Goal: Find specific page/section

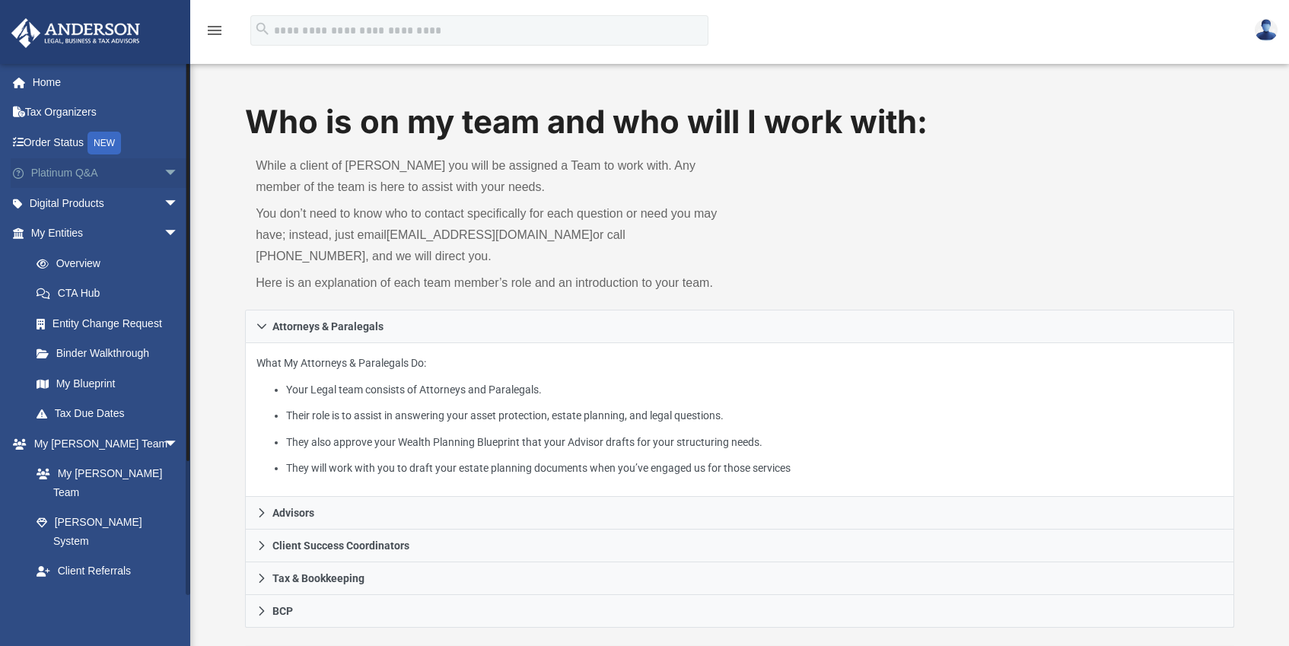
click at [164, 167] on span "arrow_drop_down" at bounding box center [179, 173] width 30 height 31
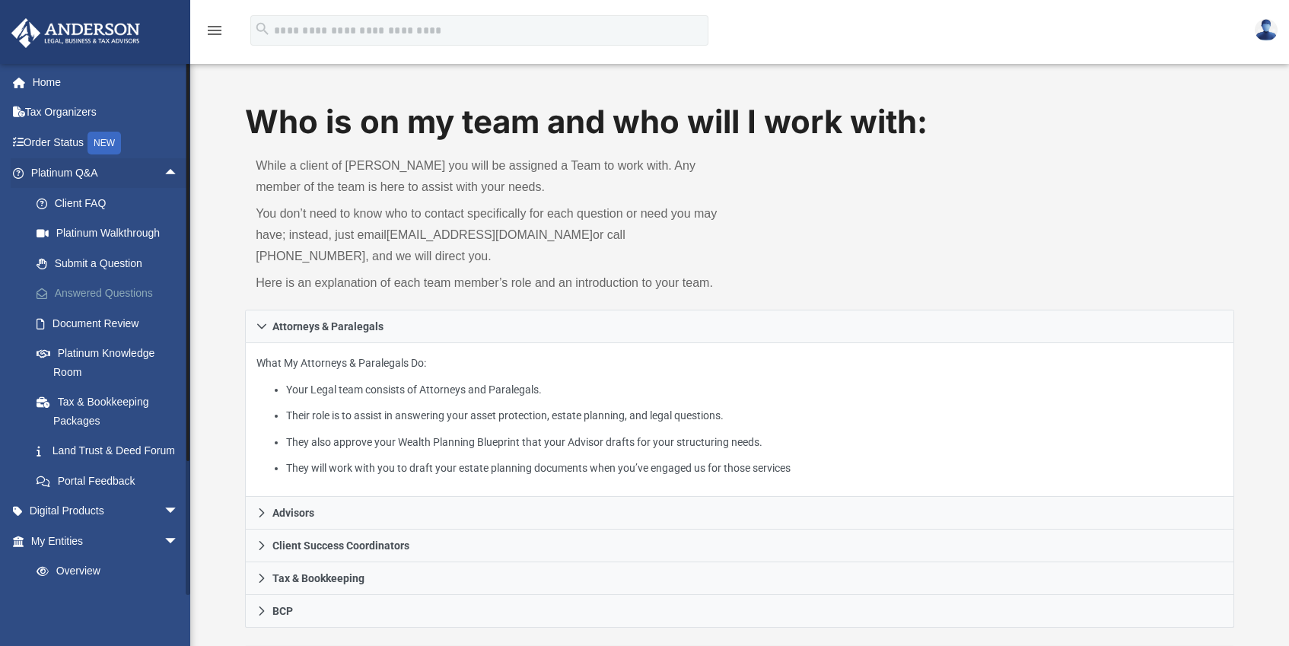
click at [101, 294] on link "Answered Questions" at bounding box center [111, 293] width 180 height 30
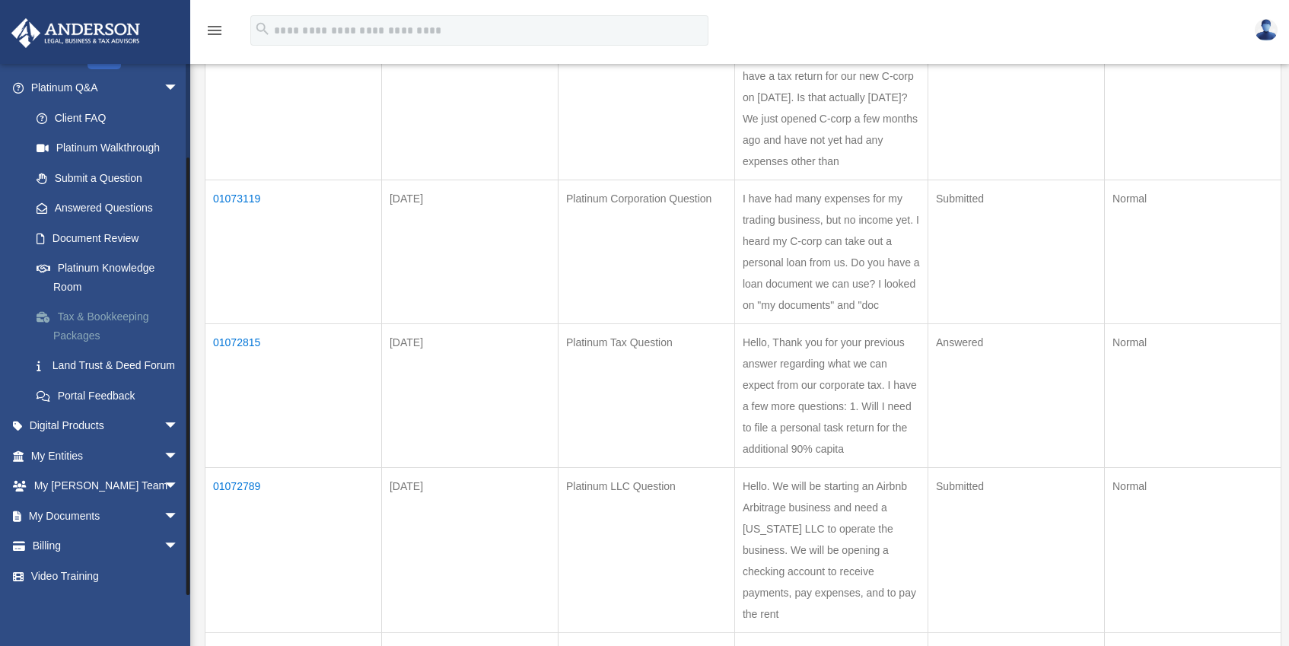
scroll to position [259, 0]
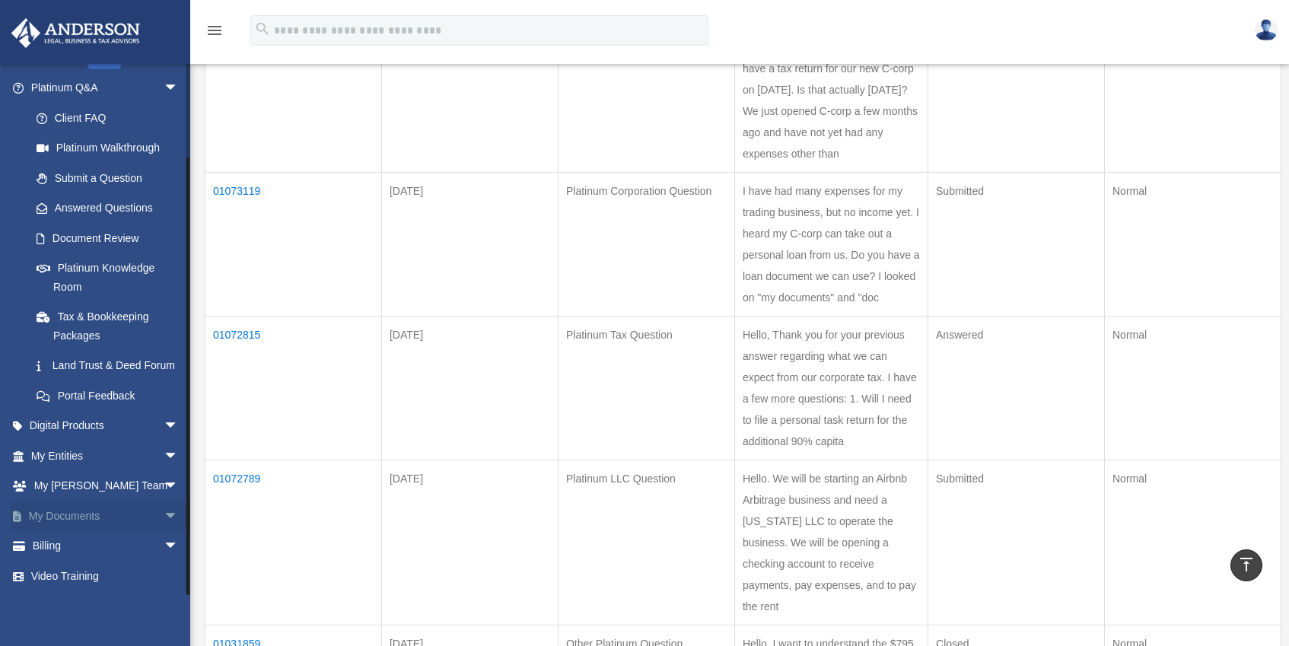
click at [164, 518] on span "arrow_drop_down" at bounding box center [179, 516] width 30 height 31
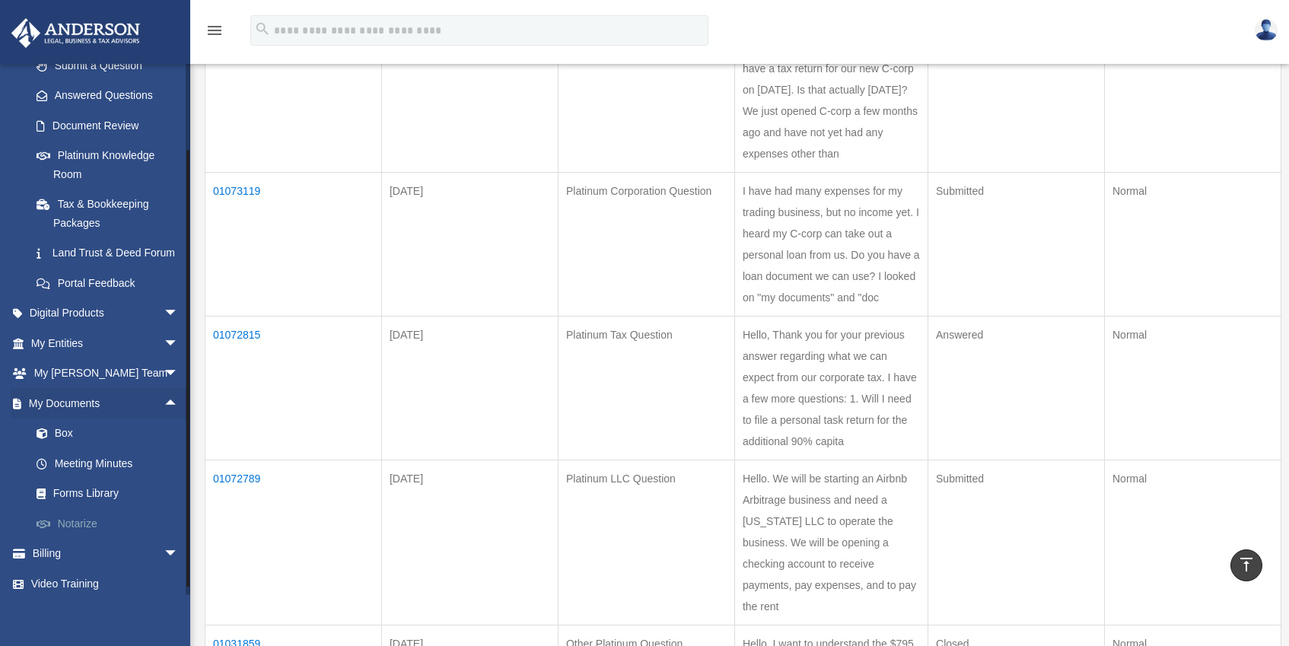
scroll to position [221, 0]
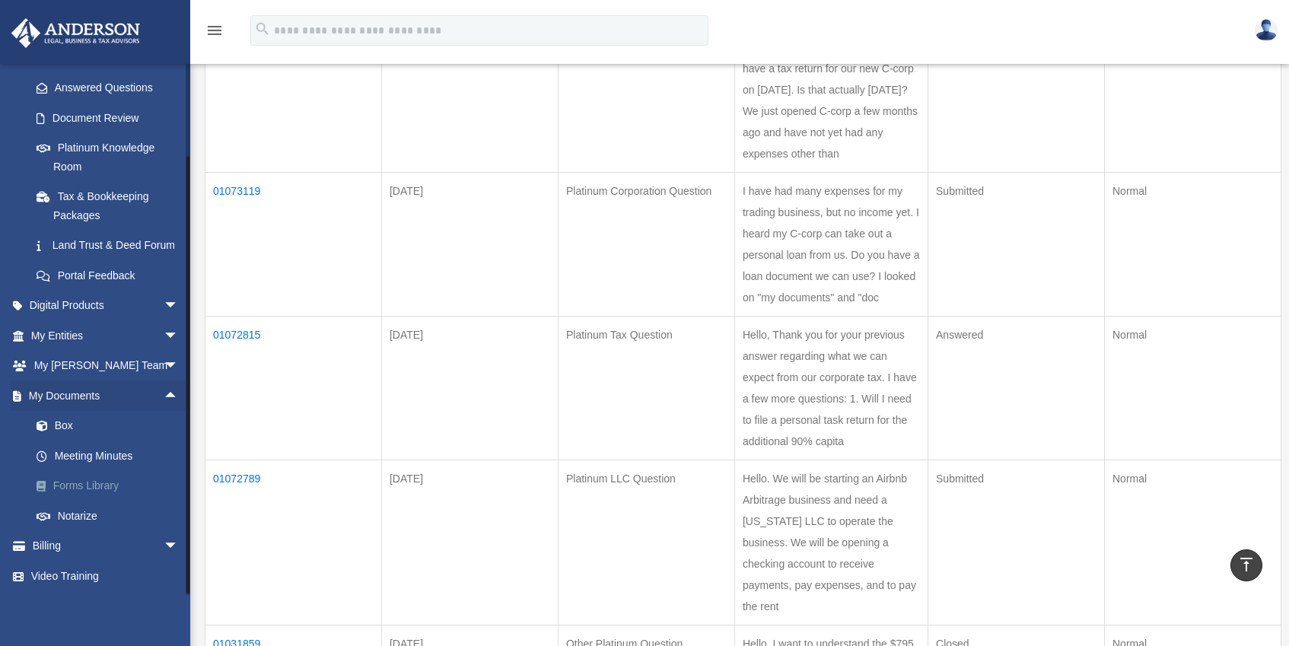
click at [88, 491] on link "Forms Library" at bounding box center [111, 486] width 180 height 30
